Goal: Task Accomplishment & Management: Use online tool/utility

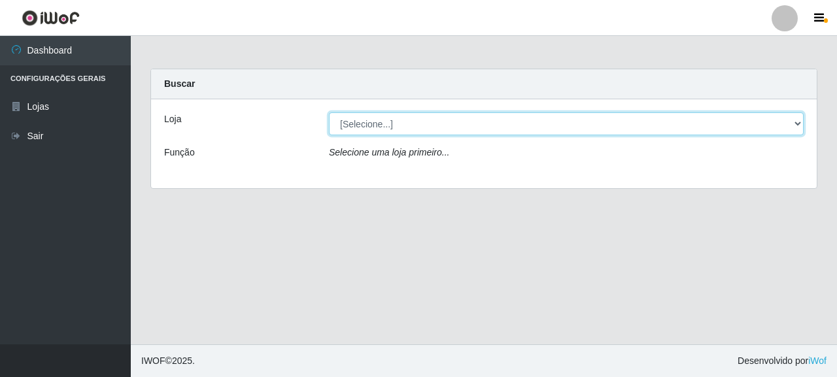
click at [793, 122] on select "[Selecione...] Supermercado Queiroz - [GEOGRAPHIC_DATA]" at bounding box center [566, 123] width 475 height 23
select select "496"
click at [329, 112] on select "[Selecione...] Supermercado Queiroz - [GEOGRAPHIC_DATA]" at bounding box center [566, 123] width 475 height 23
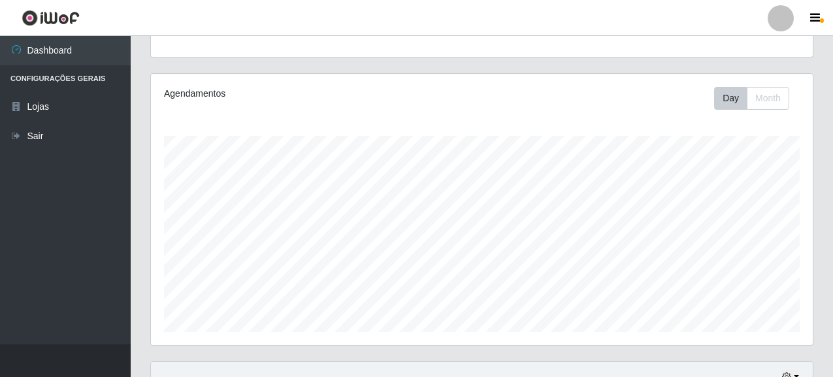
scroll to position [397, 0]
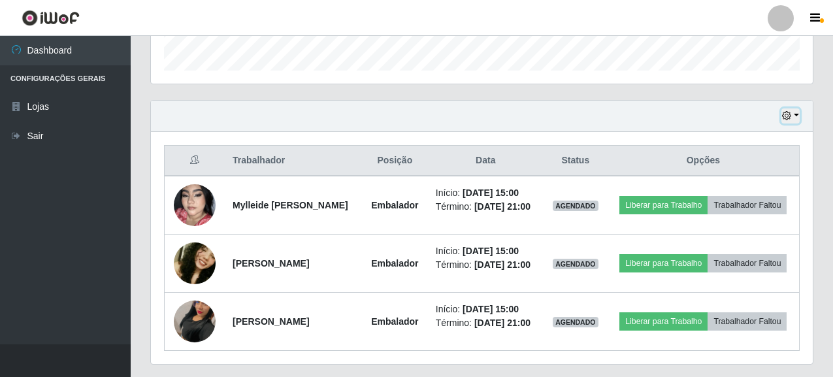
click at [798, 116] on button "button" at bounding box center [791, 115] width 18 height 15
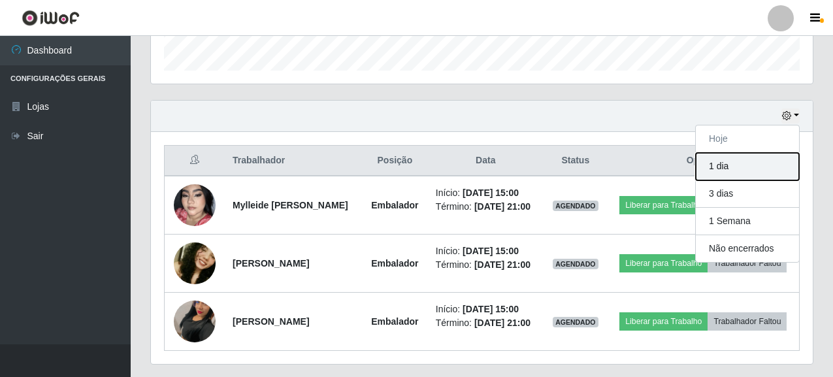
click at [724, 172] on button "1 dia" at bounding box center [747, 166] width 103 height 27
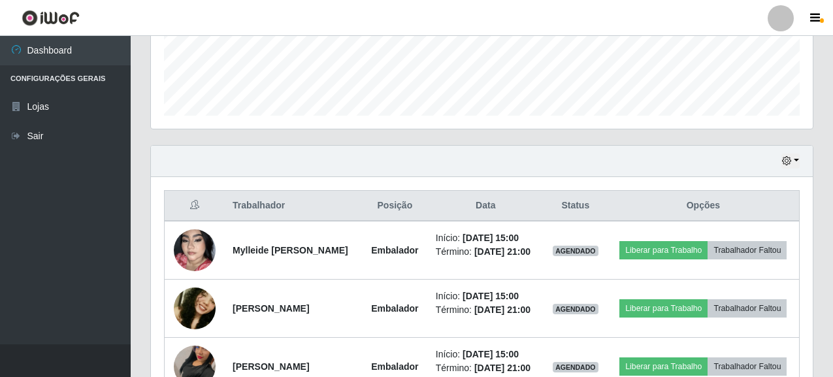
scroll to position [352, 0]
click at [800, 159] on div "Hoje 1 dia 3 dias 1 Semana Não encerrados" at bounding box center [482, 160] width 662 height 31
click at [795, 159] on button "button" at bounding box center [791, 160] width 18 height 15
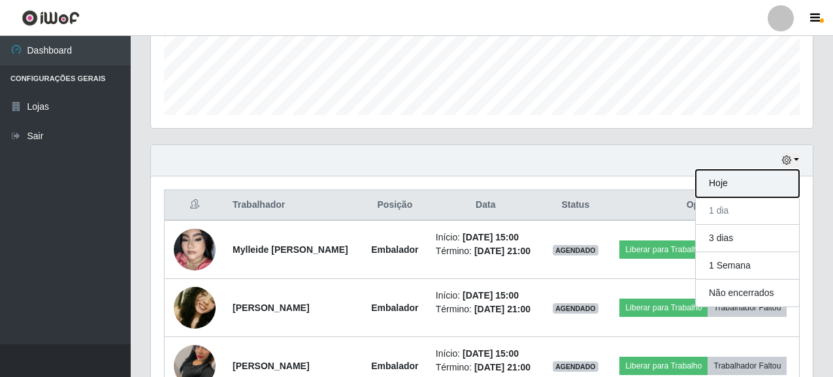
click at [726, 182] on button "Hoje" at bounding box center [747, 183] width 103 height 27
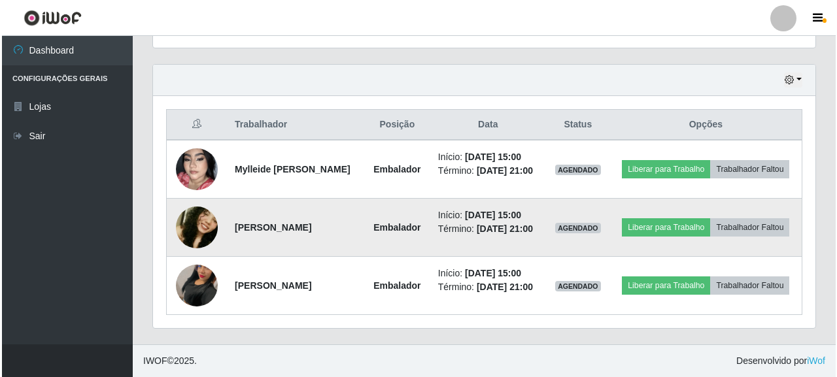
scroll to position [462, 0]
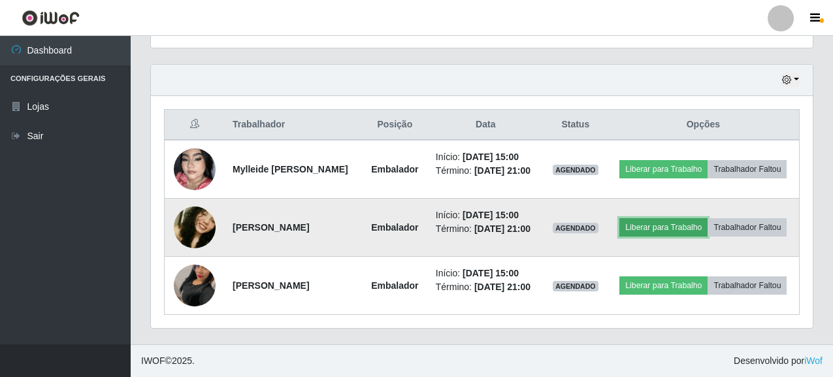
click at [708, 218] on button "Liberar para Trabalho" at bounding box center [664, 227] width 88 height 18
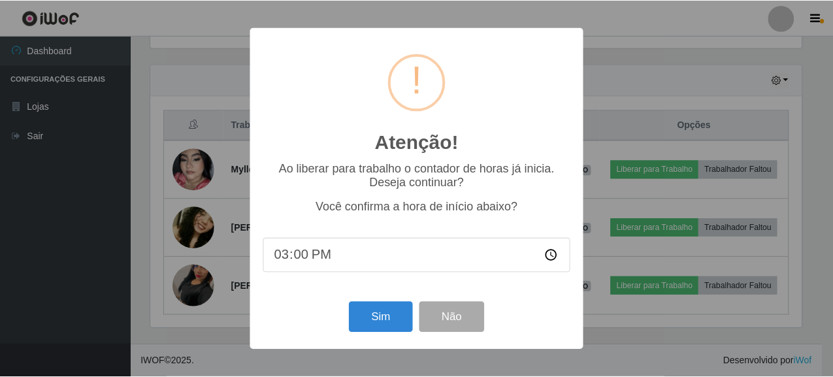
scroll to position [271, 654]
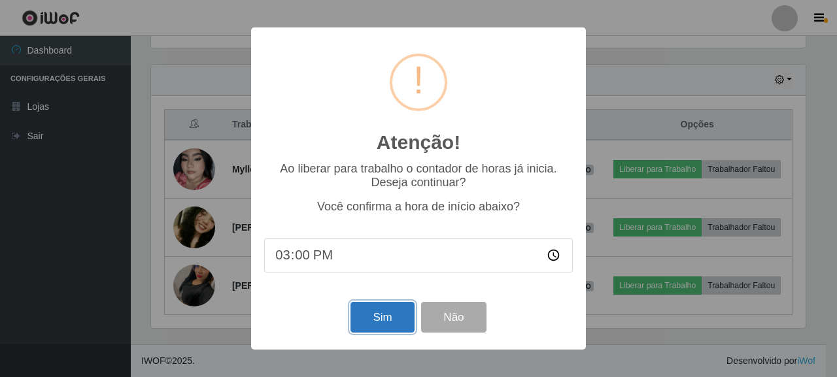
click at [391, 322] on button "Sim" at bounding box center [381, 317] width 63 height 31
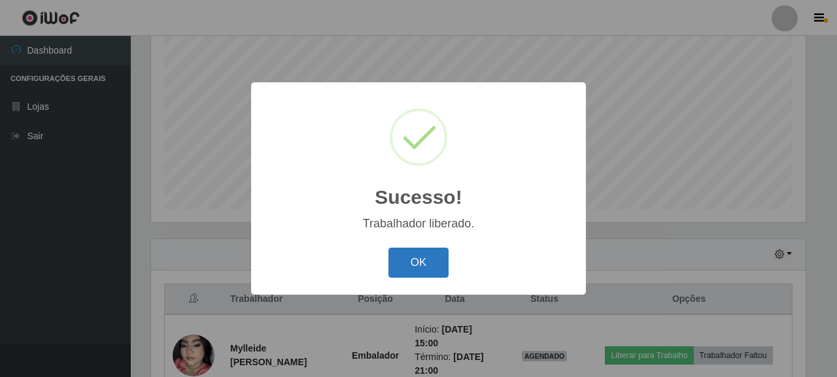
click at [425, 263] on button "OK" at bounding box center [418, 263] width 61 height 31
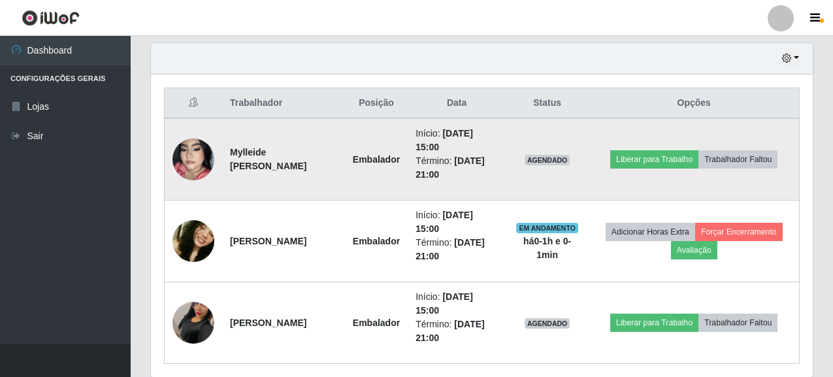
scroll to position [503, 0]
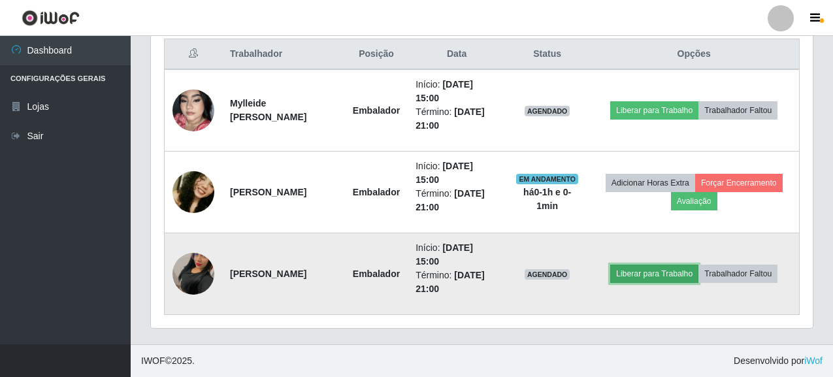
click at [667, 275] on button "Liberar para Trabalho" at bounding box center [654, 274] width 88 height 18
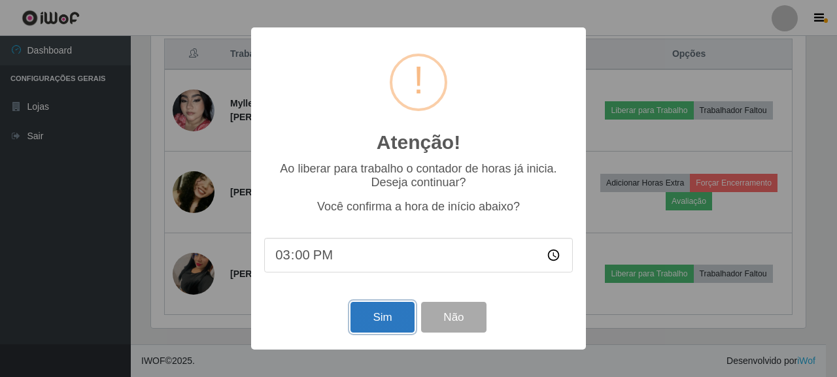
click at [386, 324] on button "Sim" at bounding box center [381, 317] width 63 height 31
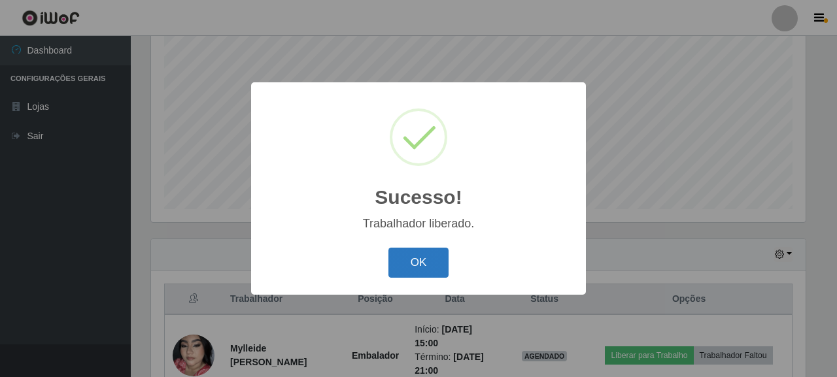
click at [418, 256] on button "OK" at bounding box center [418, 263] width 61 height 31
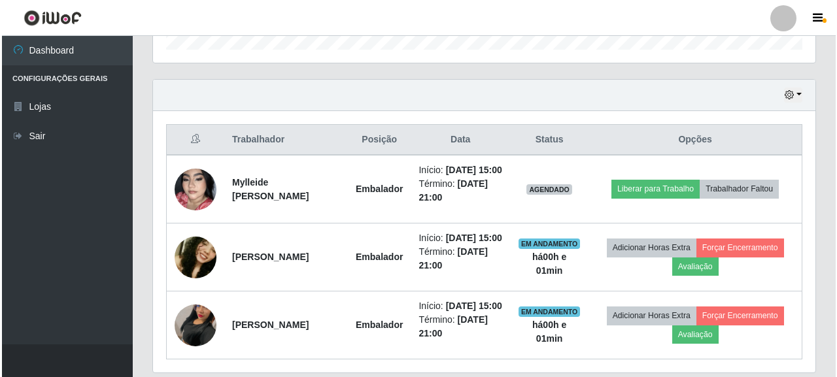
scroll to position [503, 0]
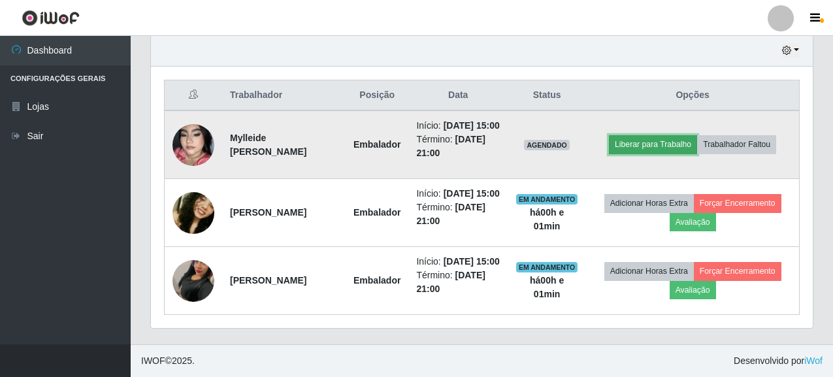
click at [673, 135] on button "Liberar para Trabalho" at bounding box center [653, 144] width 88 height 18
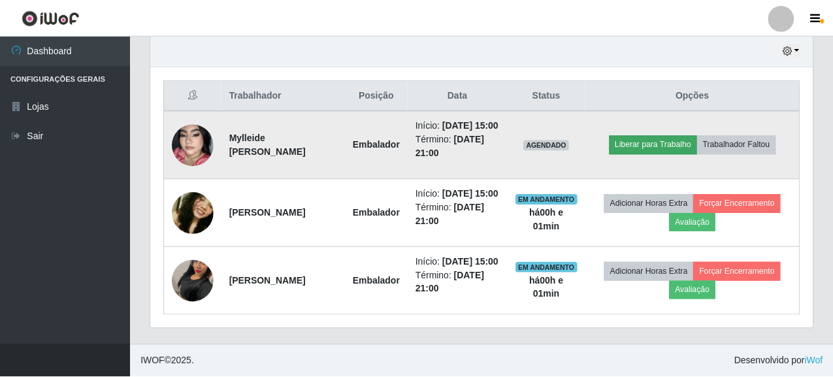
scroll to position [271, 654]
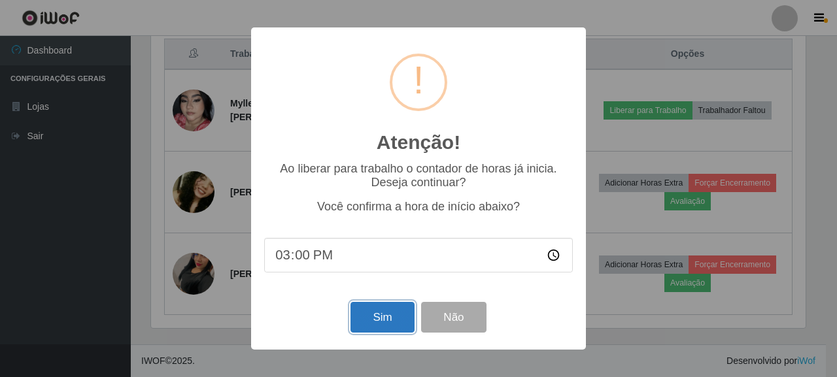
click at [402, 322] on button "Sim" at bounding box center [381, 317] width 63 height 31
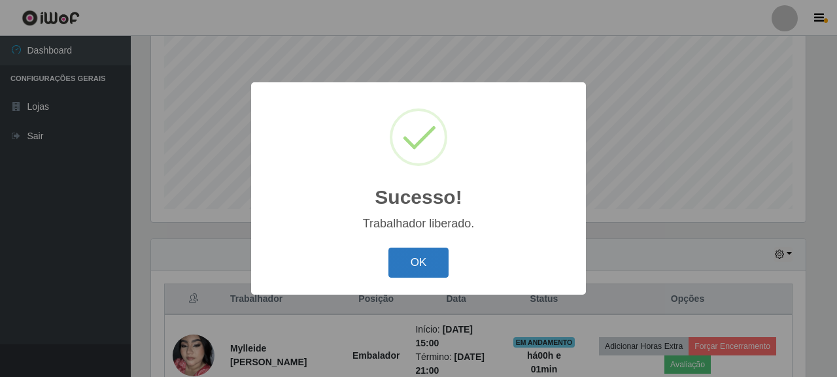
click at [425, 265] on button "OK" at bounding box center [418, 263] width 61 height 31
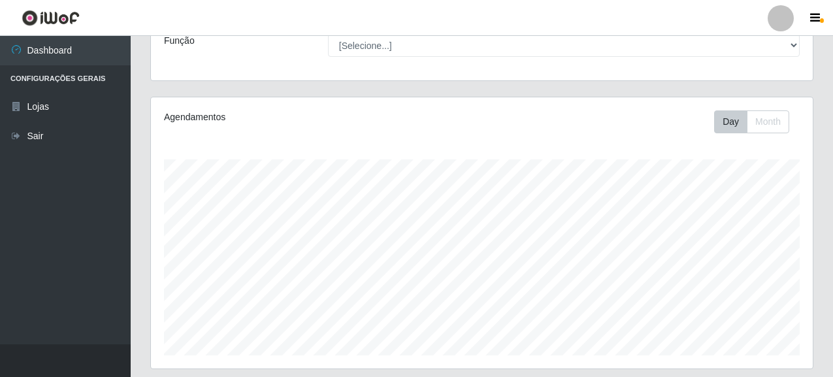
scroll to position [111, 0]
